Goal: Task Accomplishment & Management: Use online tool/utility

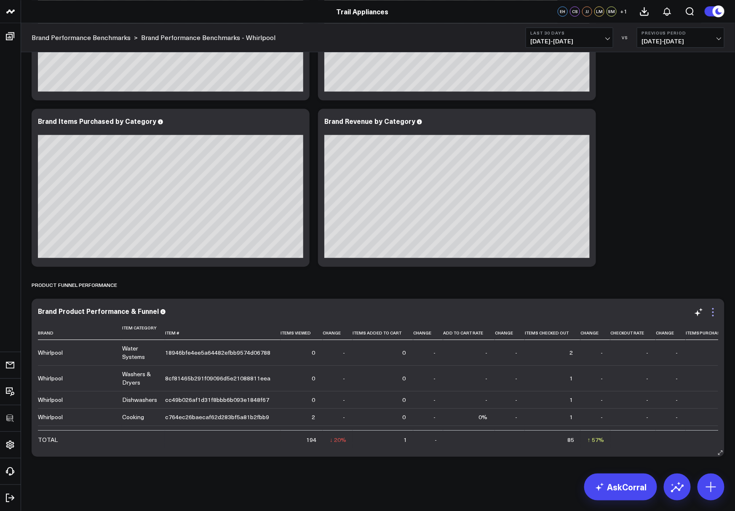
click at [712, 314] on icon at bounding box center [713, 312] width 10 height 10
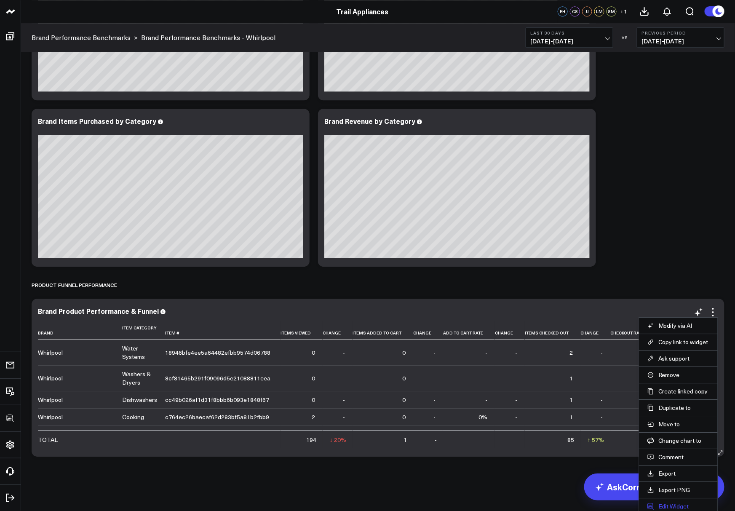
click at [665, 505] on button "Edit Widget" at bounding box center [678, 506] width 62 height 8
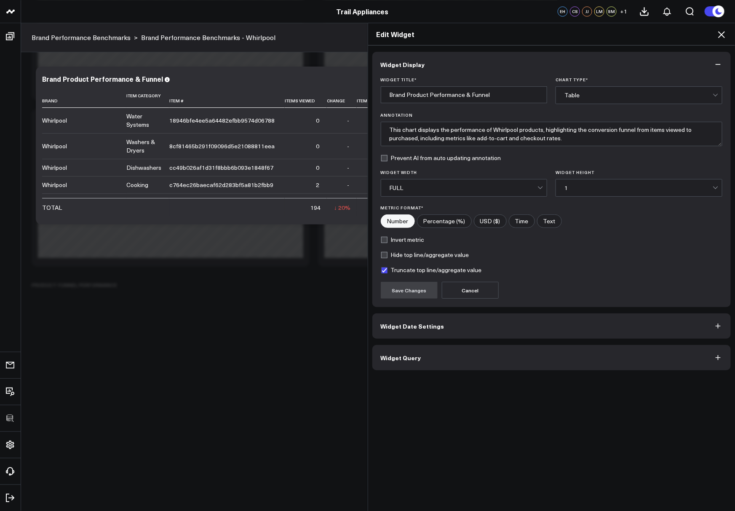
click at [552, 345] on button "Widget Query" at bounding box center [551, 357] width 359 height 25
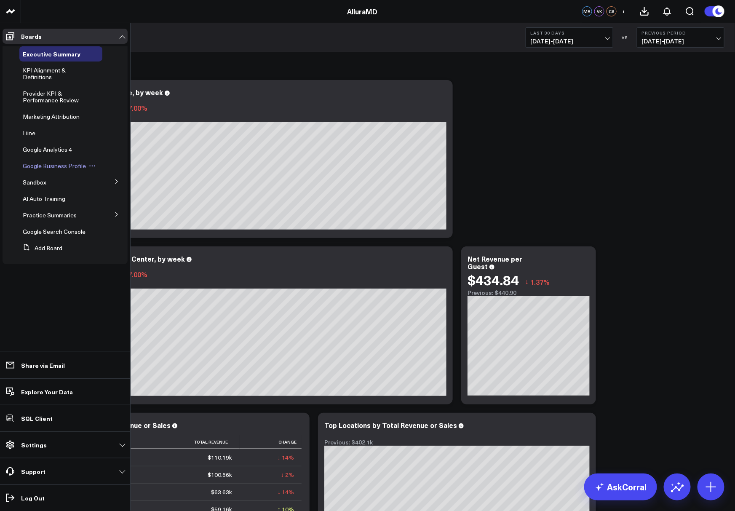
click at [35, 164] on span "Google Business Profile" at bounding box center [54, 166] width 63 height 8
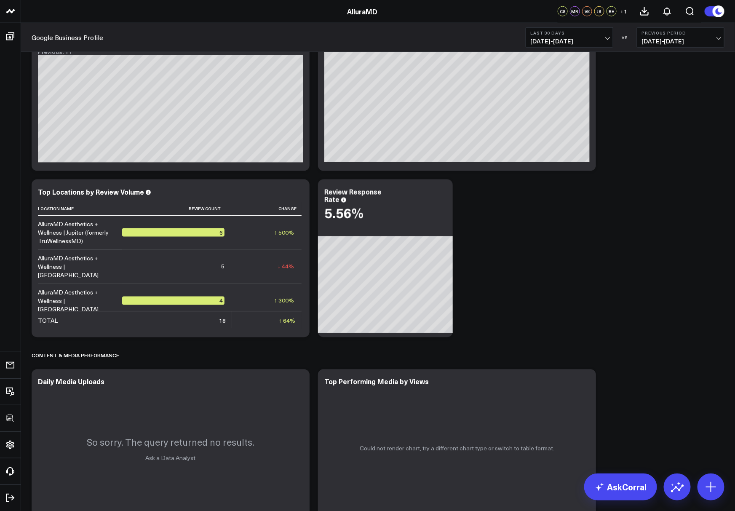
scroll to position [427, 0]
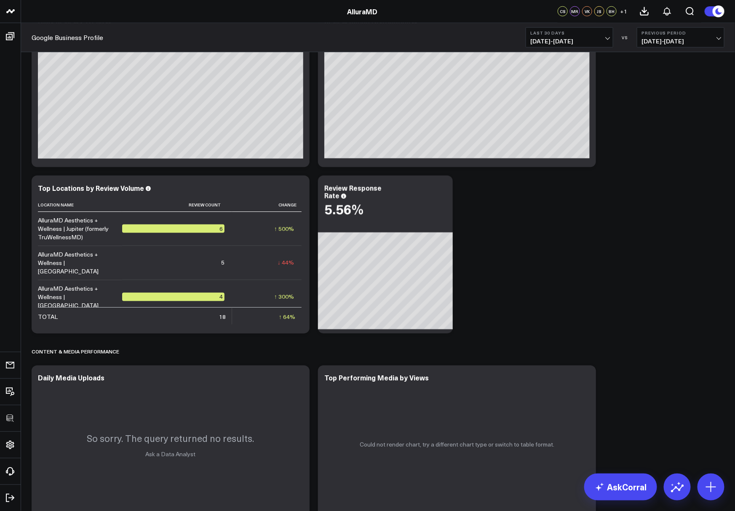
click at [551, 35] on b "Last 30 Days" at bounding box center [569, 32] width 78 height 5
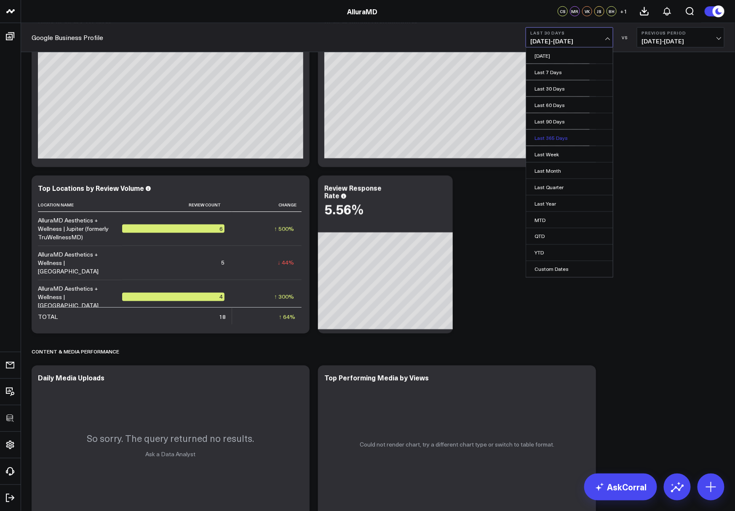
click at [557, 131] on link "Last 365 Days" at bounding box center [569, 138] width 87 height 16
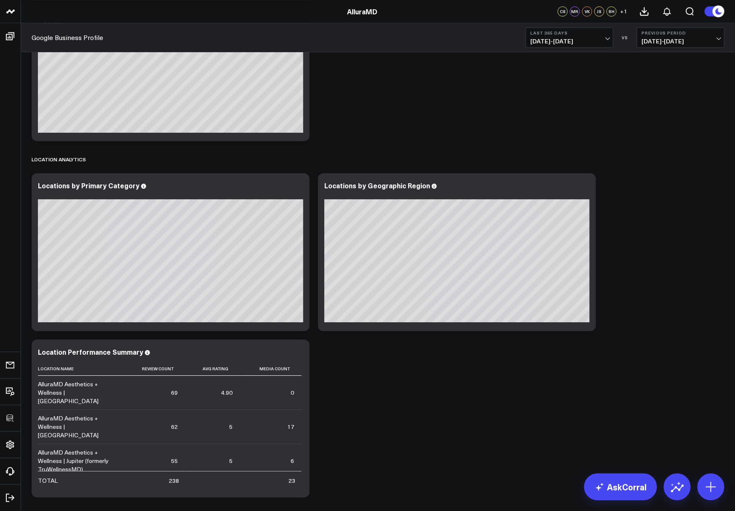
scroll to position [979, 0]
